Goal: Share content: Share content

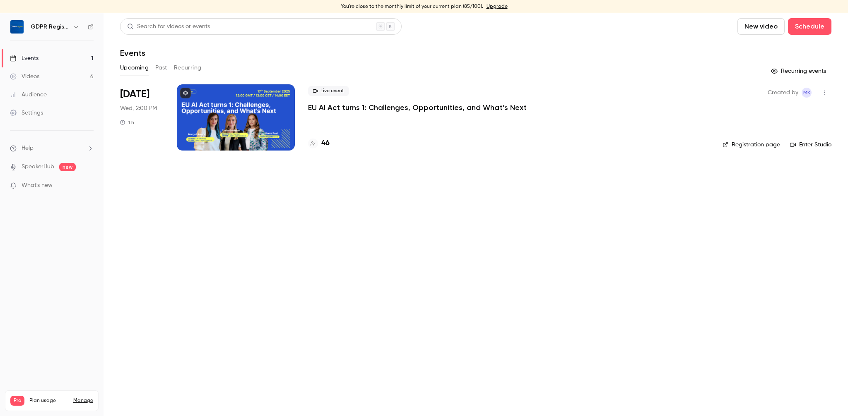
click at [758, 148] on link "Registration page" at bounding box center [751, 145] width 58 height 8
click at [409, 110] on p "EU AI Act turns 1: Challenges, Opportunities, and What’s Next" at bounding box center [417, 108] width 219 height 10
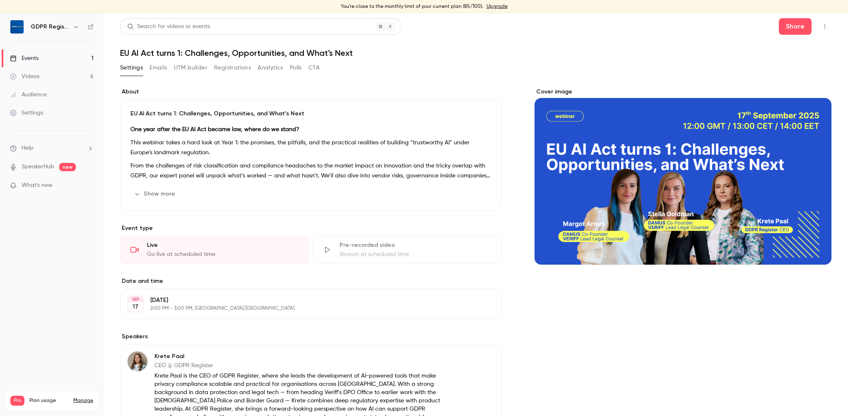
click at [238, 71] on button "Registrations" at bounding box center [232, 67] width 37 height 13
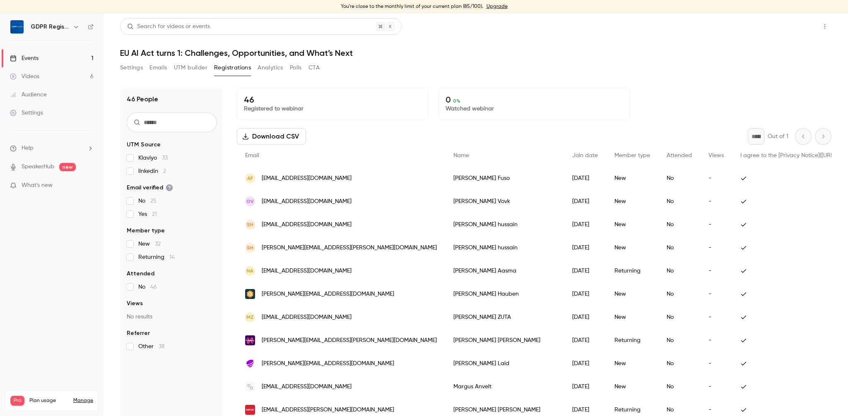
click at [808, 32] on button "Share" at bounding box center [795, 26] width 33 height 17
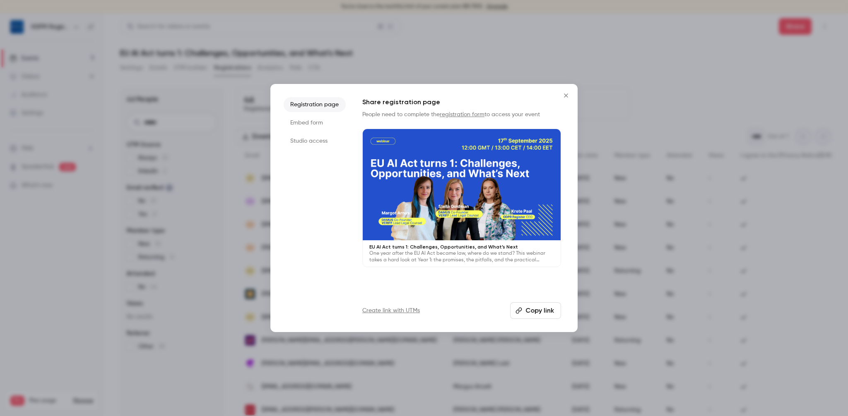
click at [315, 123] on li "Embed form" at bounding box center [315, 122] width 62 height 15
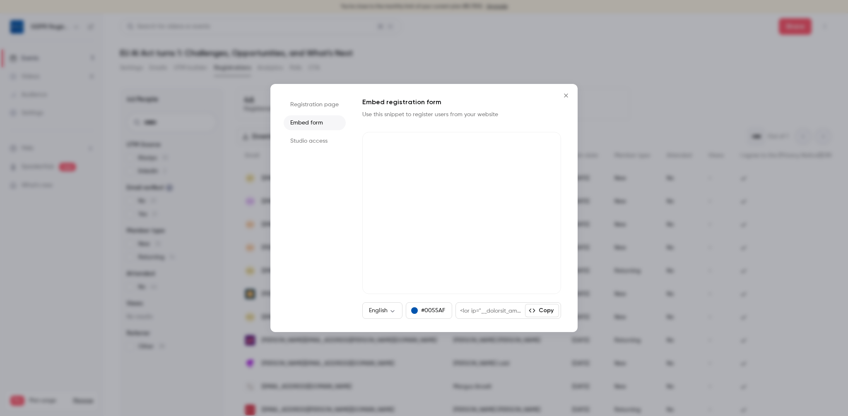
click at [309, 139] on li "Studio access" at bounding box center [315, 141] width 62 height 15
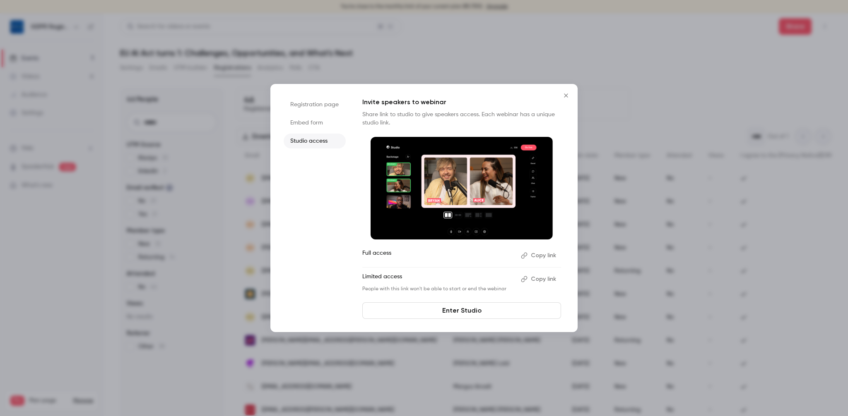
click at [548, 279] on button "Copy link" at bounding box center [538, 279] width 43 height 13
